Goal: Task Accomplishment & Management: Use online tool/utility

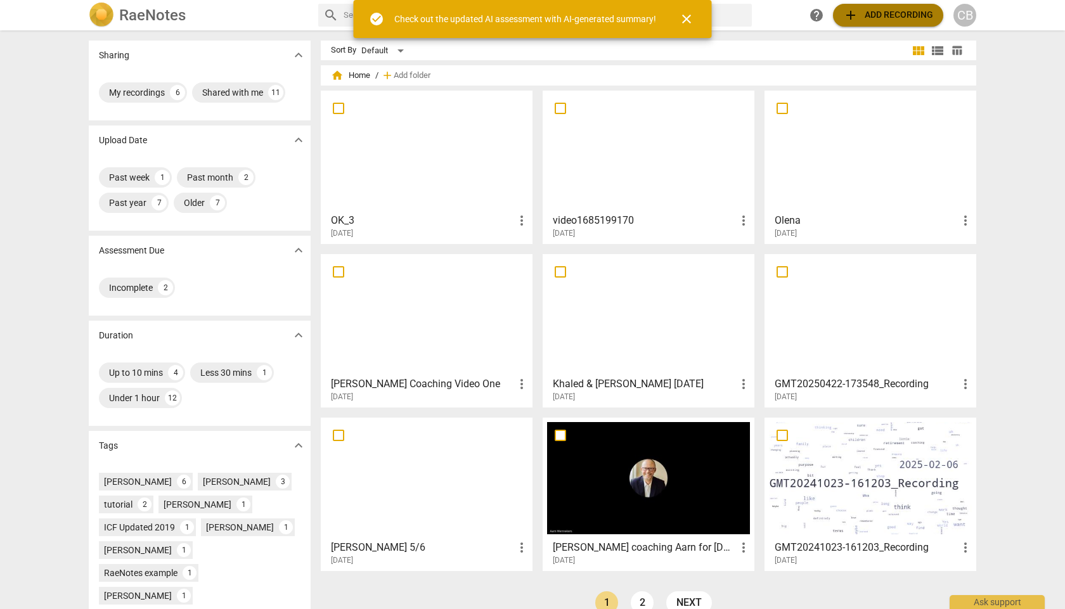
click at [875, 20] on span "add Add recording" at bounding box center [888, 15] width 90 height 15
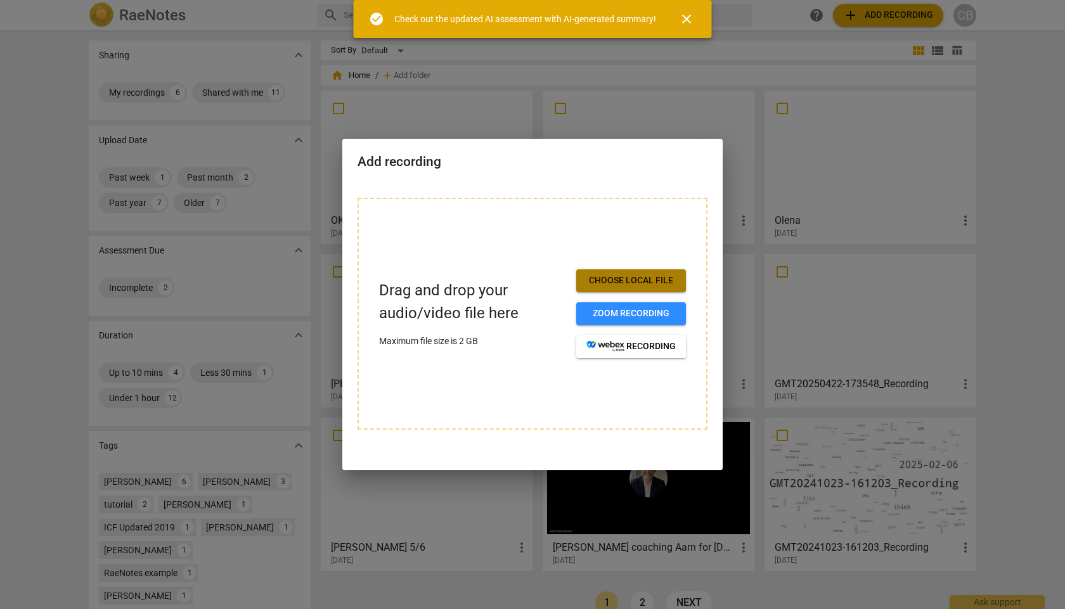
click at [626, 288] on button "Choose local file" at bounding box center [631, 280] width 110 height 23
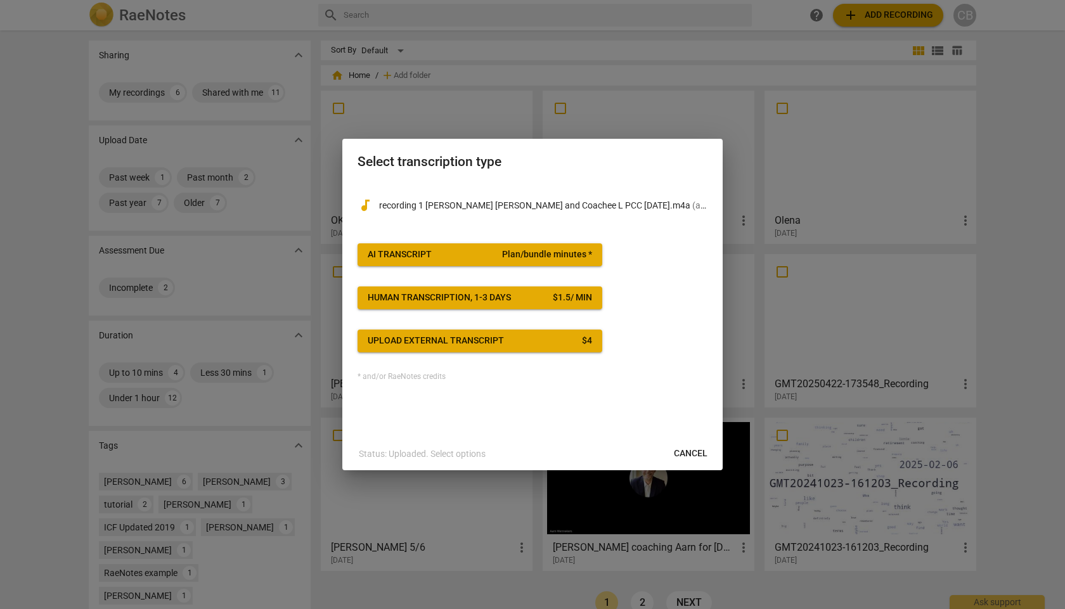
click at [455, 249] on span "AI Transcript Plan/bundle minutes *" at bounding box center [480, 255] width 224 height 13
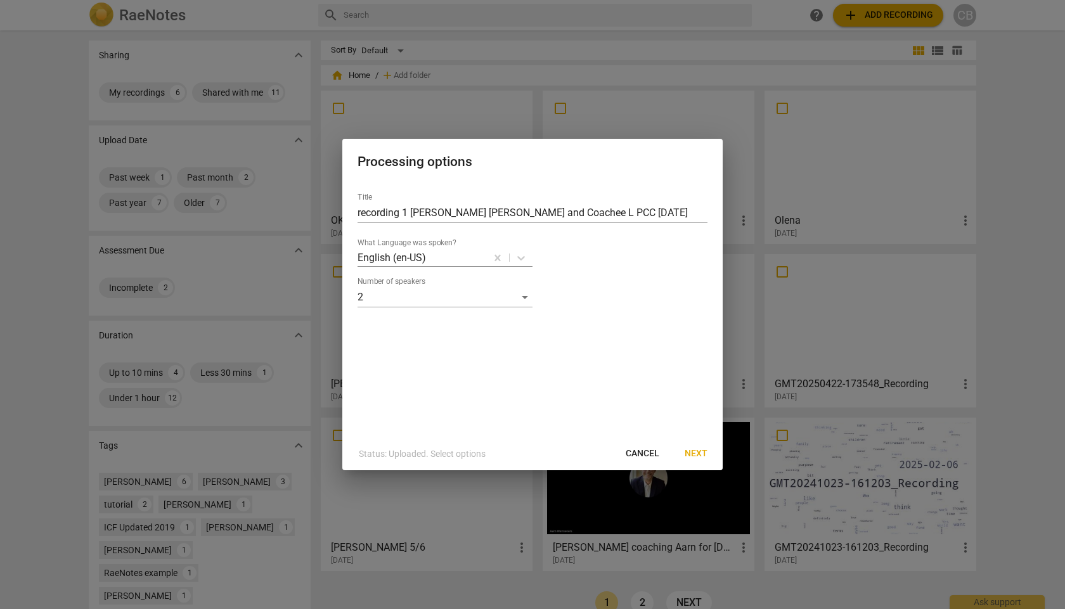
click at [691, 365] on span "Next" at bounding box center [696, 454] width 23 height 13
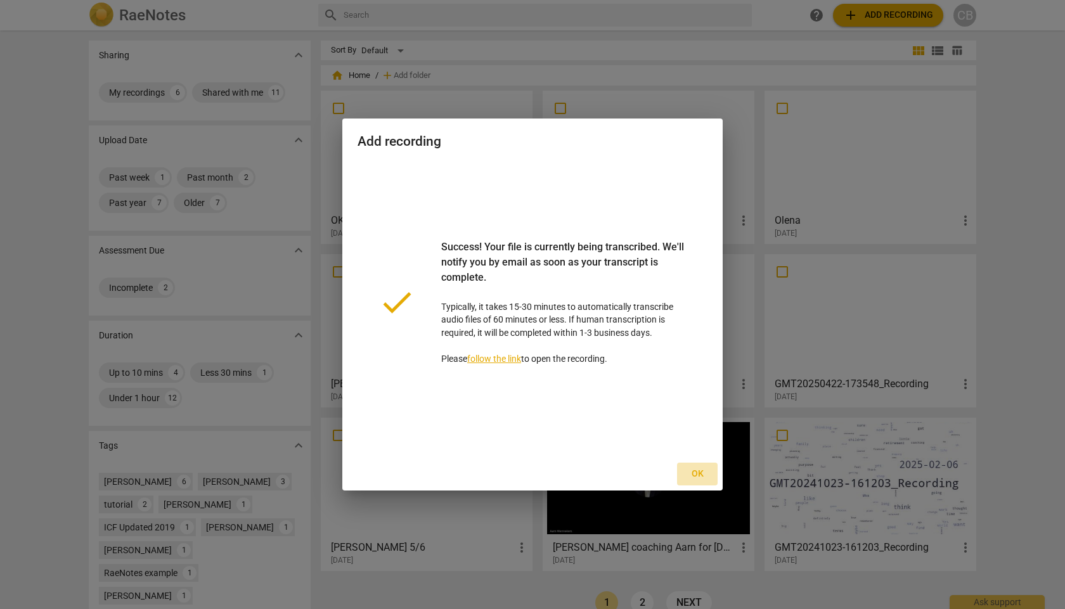
click at [694, 365] on span "Ok" at bounding box center [697, 474] width 20 height 13
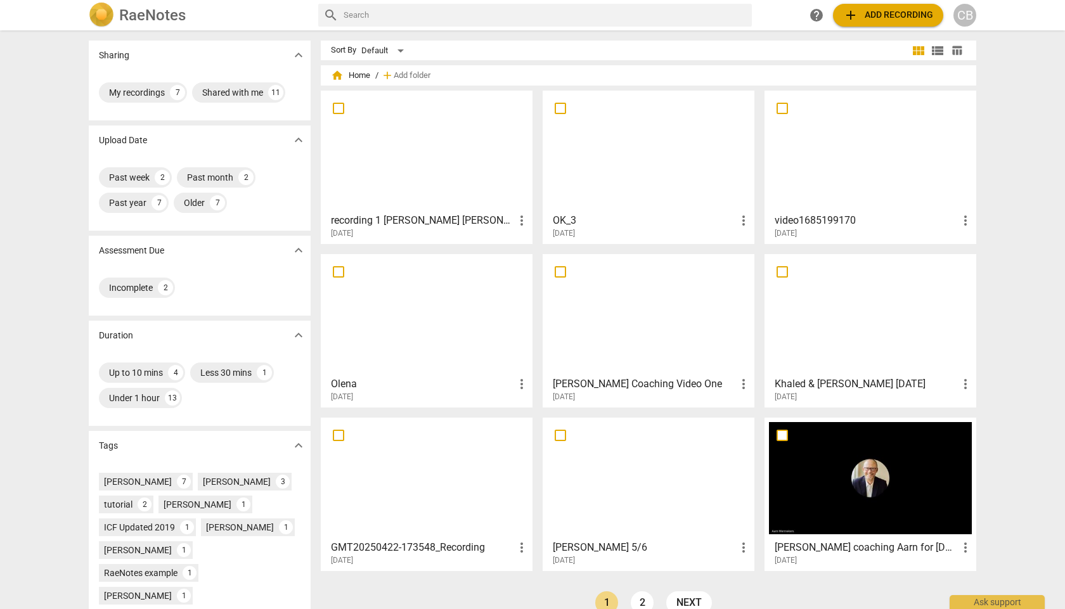
click at [412, 166] on div at bounding box center [426, 151] width 203 height 112
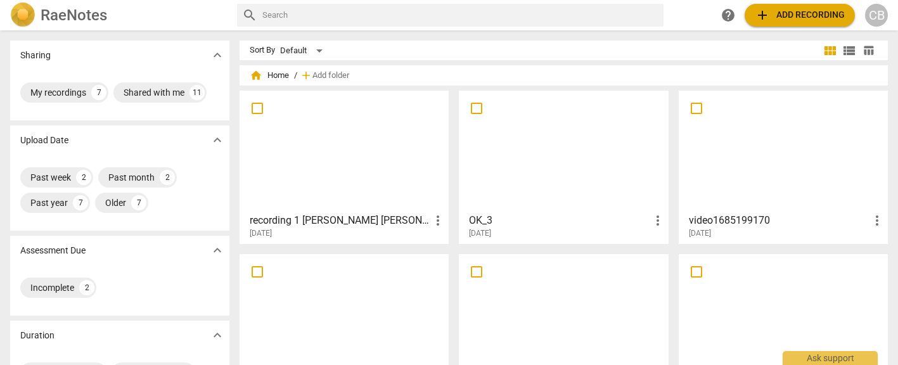
click at [331, 127] on div at bounding box center [344, 151] width 200 height 112
